Goal: Information Seeking & Learning: Learn about a topic

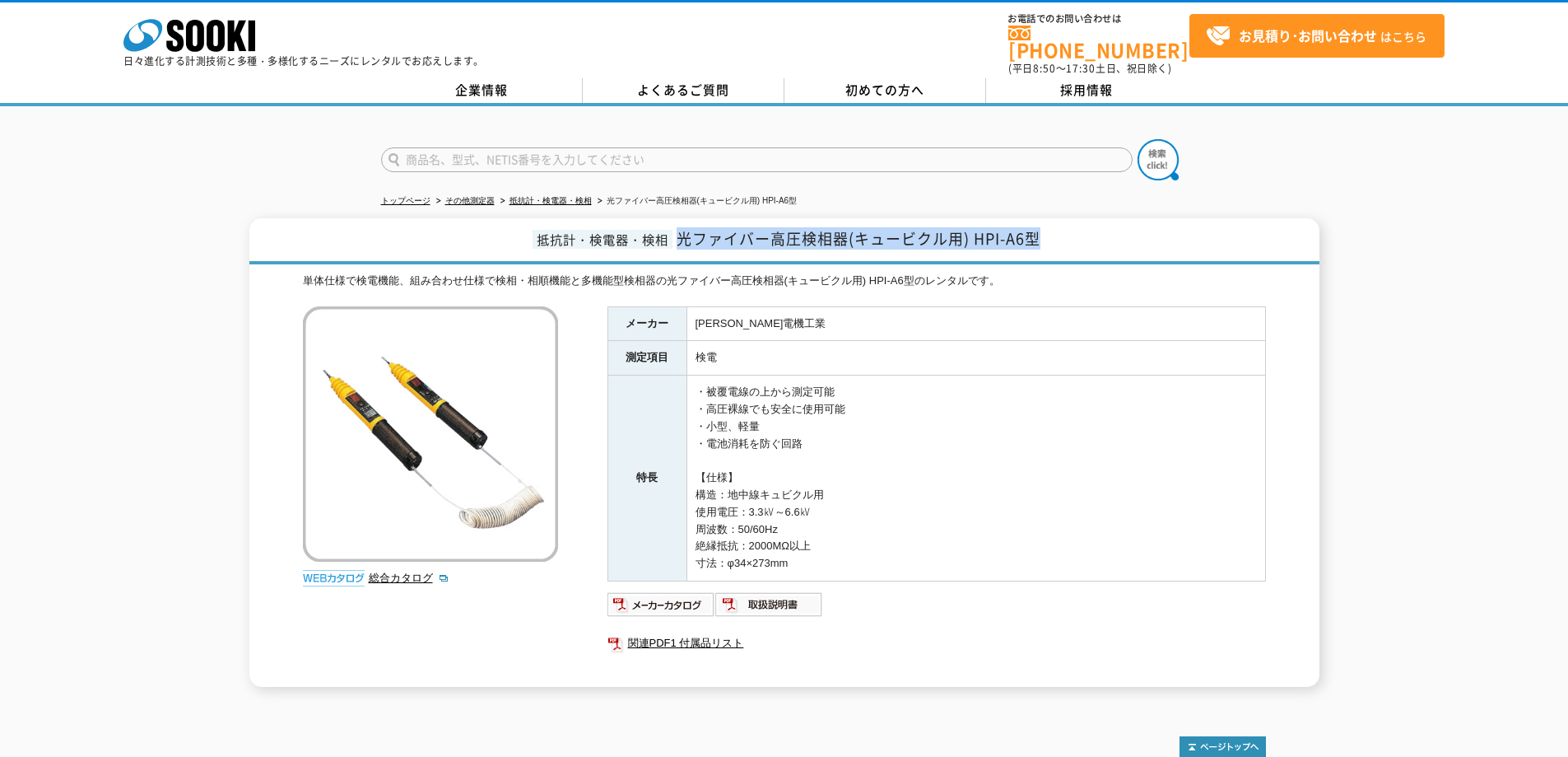
drag, startPoint x: 1048, startPoint y: 227, endPoint x: 682, endPoint y: 239, distance: 366.2
click at [682, 239] on h1 "抵抗計・検電器・検相 光ファイバー高圧検相器(キュービクル用) HPI-A6型" at bounding box center [784, 241] width 1071 height 46
copy span "光ファイバー高圧検相器(キュービクル用) HPI-A6型"
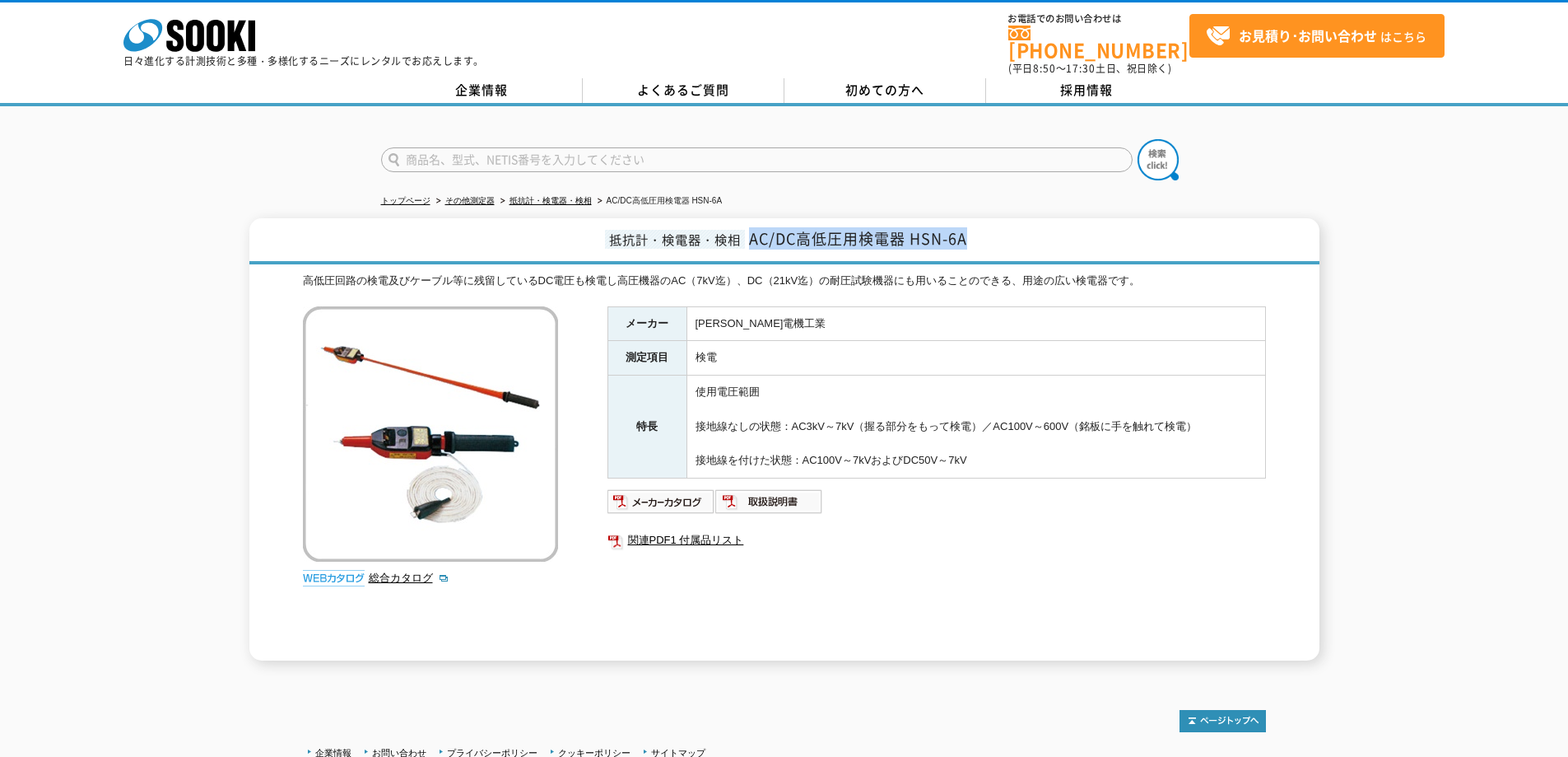
drag, startPoint x: 962, startPoint y: 224, endPoint x: 755, endPoint y: 237, distance: 207.4
click at [753, 237] on h1 "抵抗計・検電器・検相 AC/DC高低圧用検電器 HSN-6A" at bounding box center [784, 241] width 1071 height 46
copy span "AC/DC高低圧用検電器 HSN-6A"
